Goal: Task Accomplishment & Management: Use online tool/utility

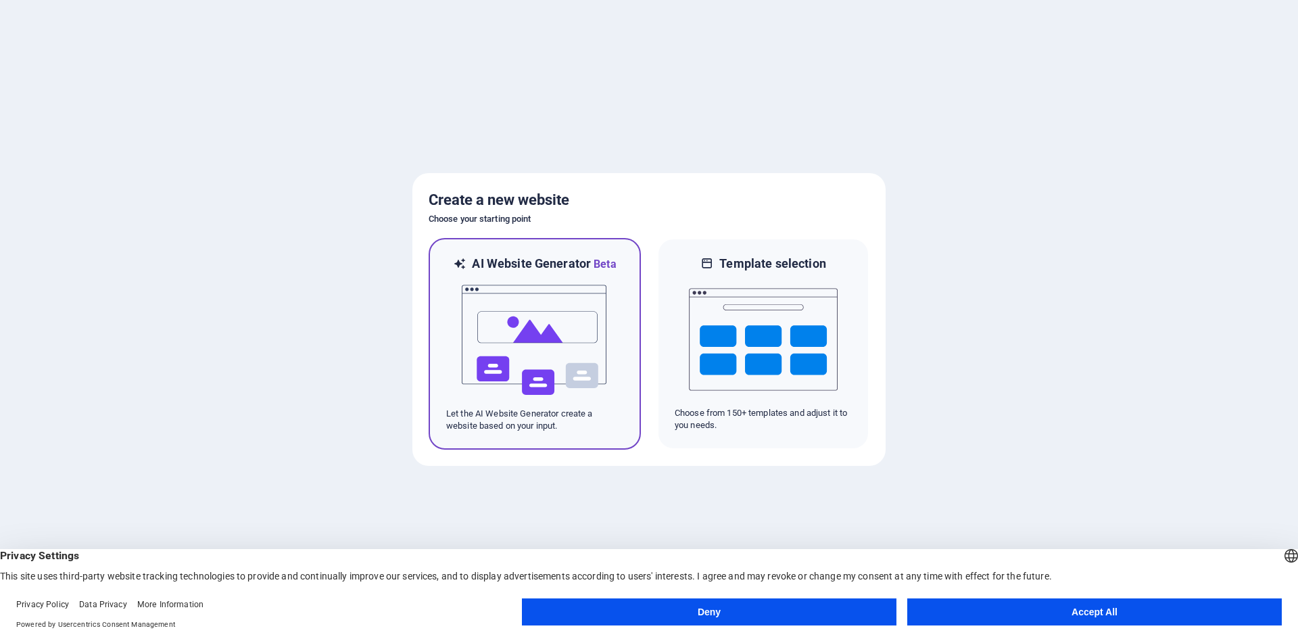
click at [466, 269] on div "AI Website Generator Beta" at bounding box center [534, 263] width 177 height 17
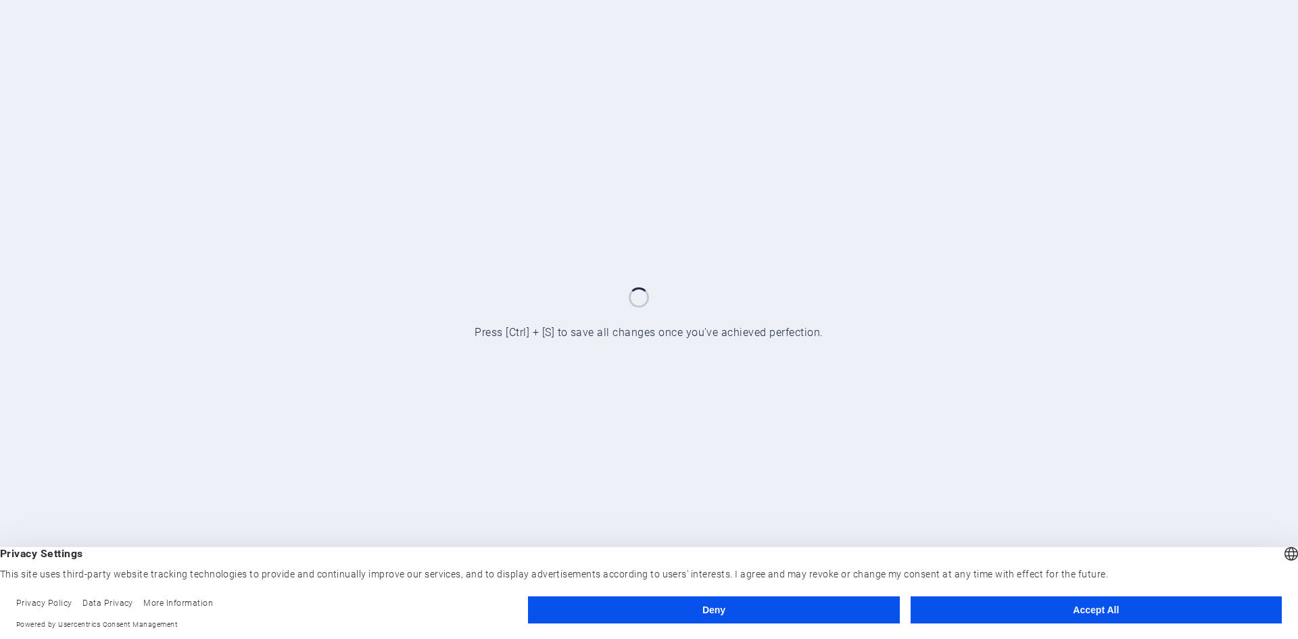
click at [1065, 610] on button "Accept All" at bounding box center [1095, 609] width 371 height 27
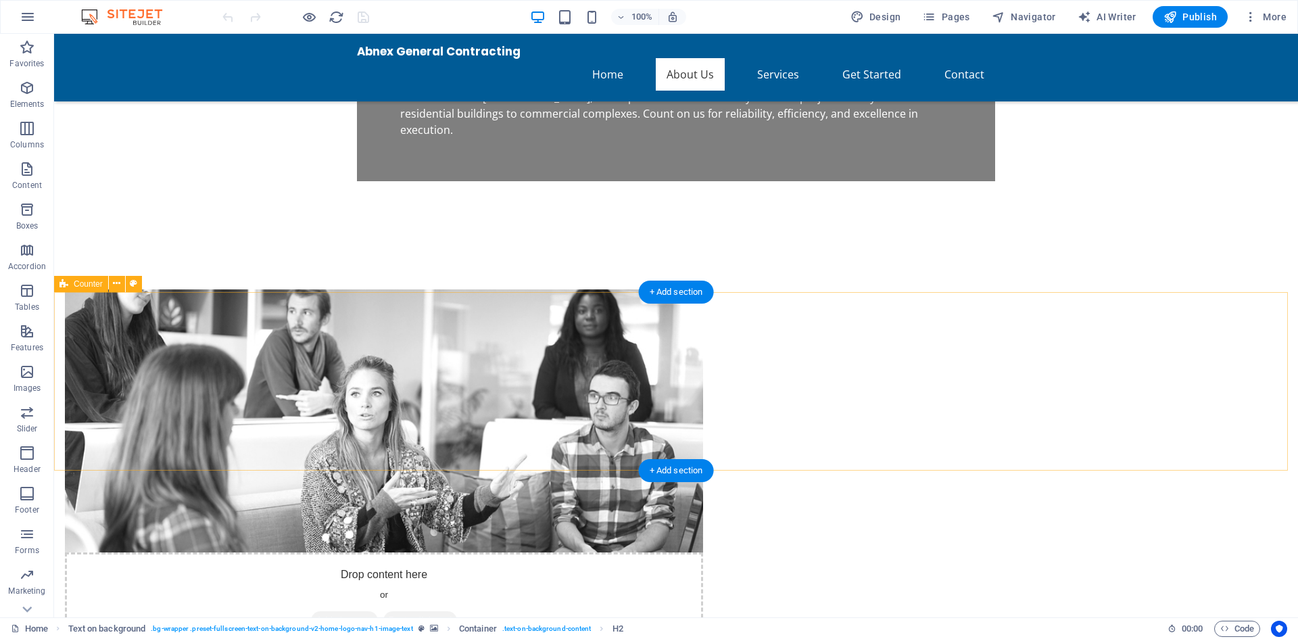
scroll to position [608, 0]
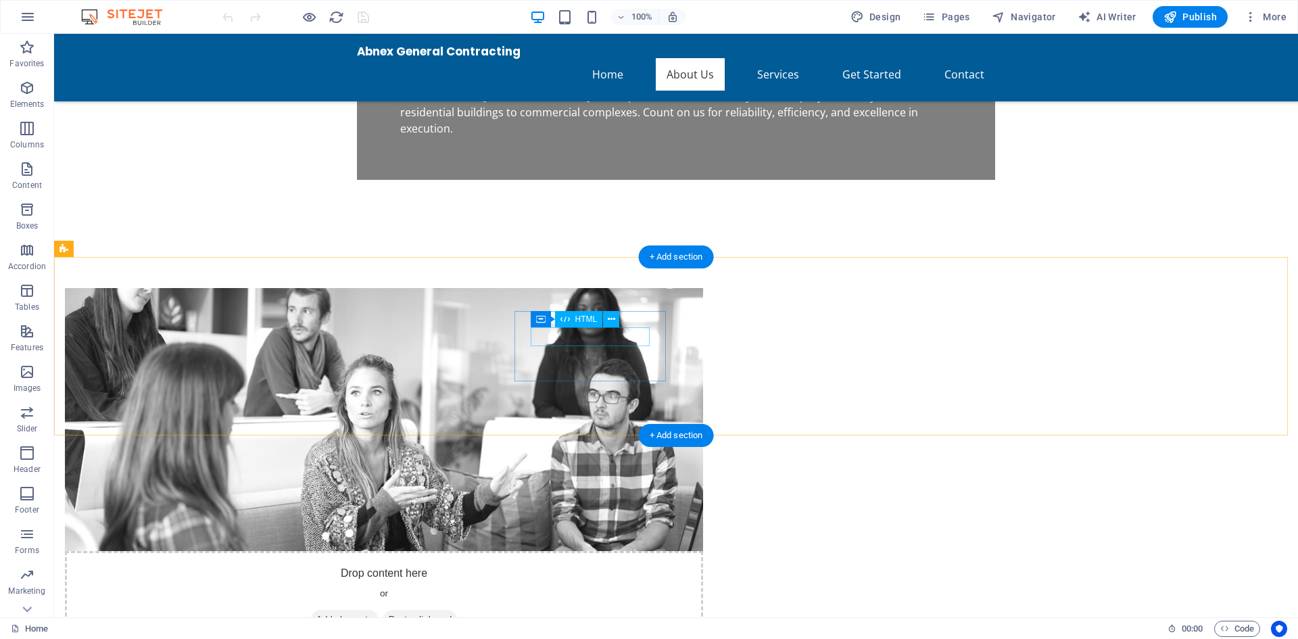
drag, startPoint x: 595, startPoint y: 338, endPoint x: 357, endPoint y: 338, distance: 238.6
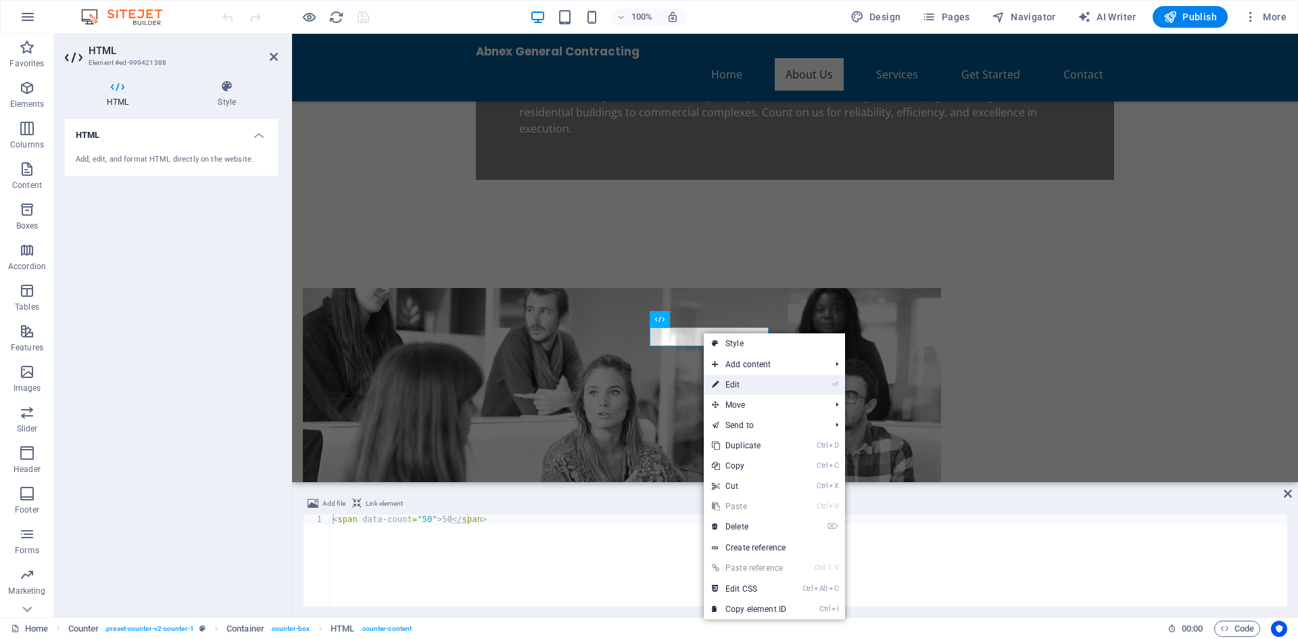
click at [728, 382] on link "⏎ Edit" at bounding box center [749, 384] width 91 height 20
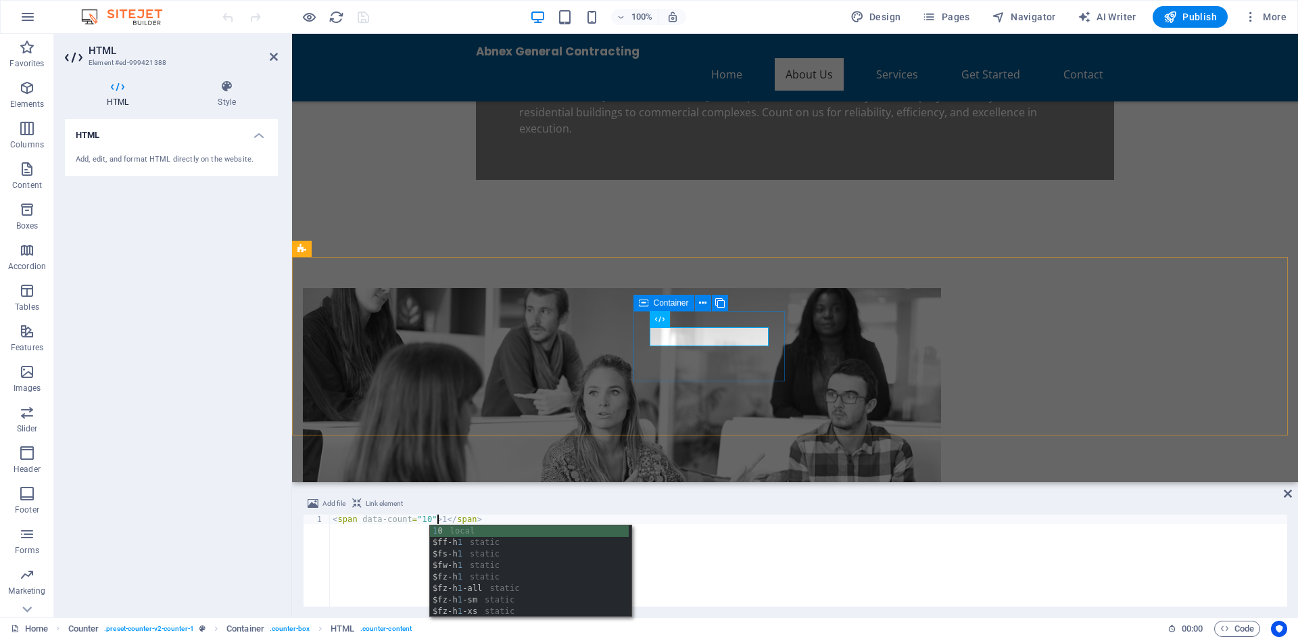
scroll to position [0, 8]
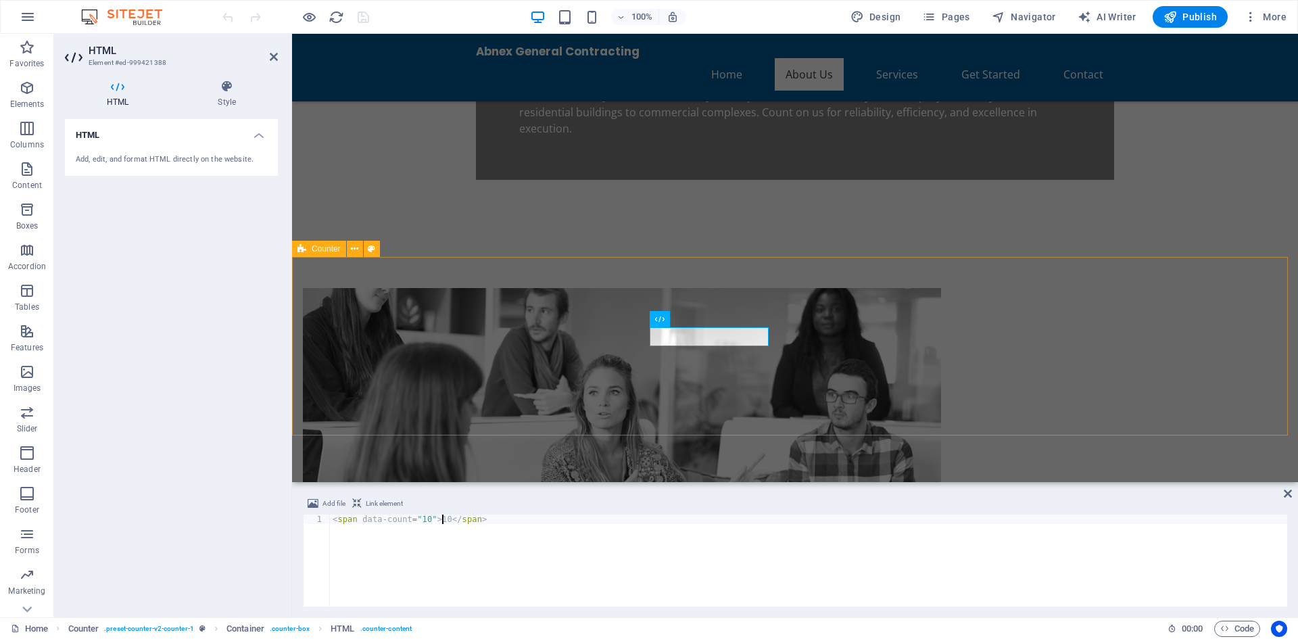
type textarea "<span data-count="10">10</span>"
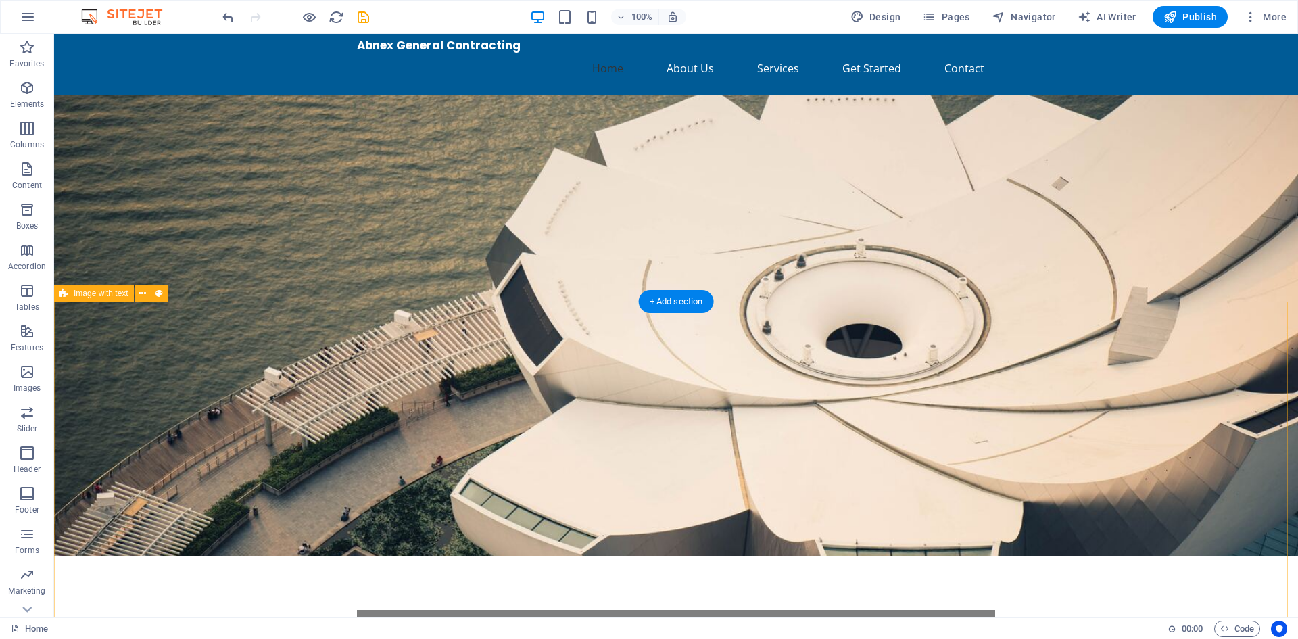
scroll to position [0, 0]
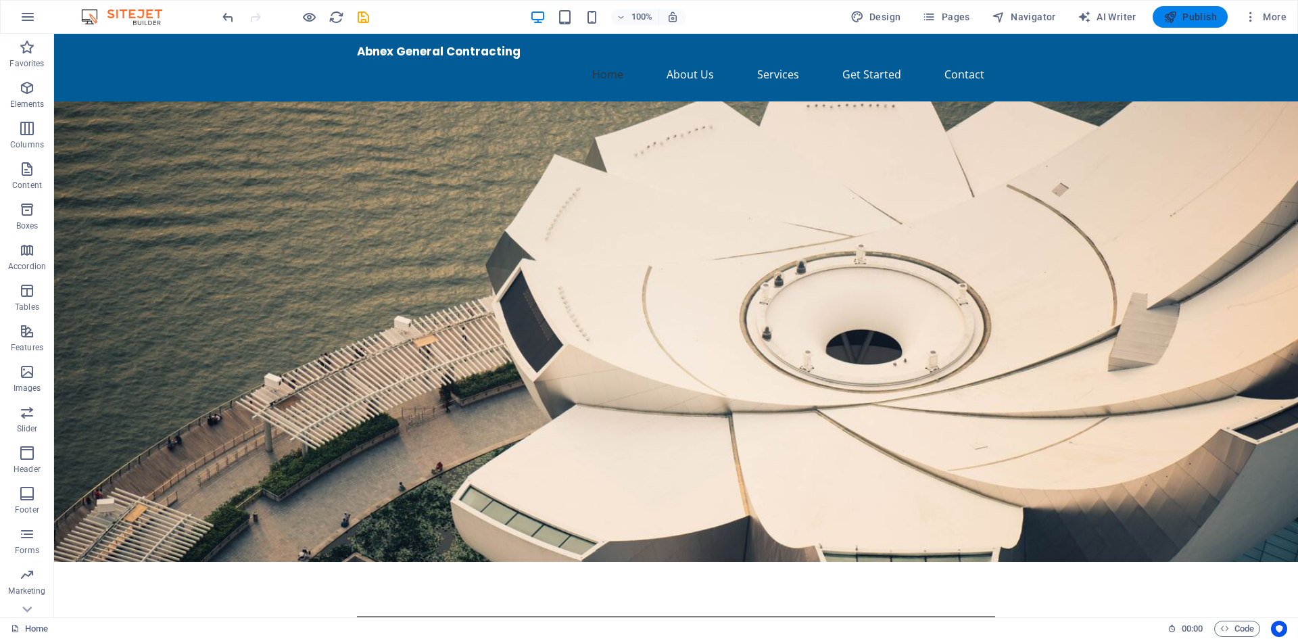
click at [1173, 19] on icon "button" at bounding box center [1170, 17] width 14 height 14
checkbox input "false"
